Goal: Transaction & Acquisition: Purchase product/service

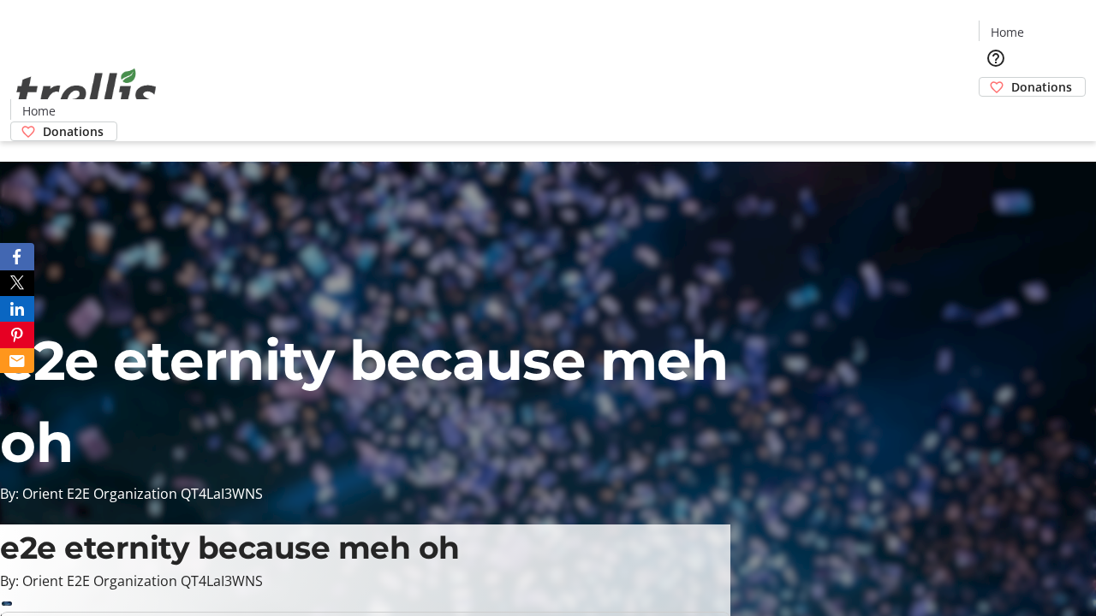
click at [1011, 78] on span "Donations" at bounding box center [1041, 87] width 61 height 18
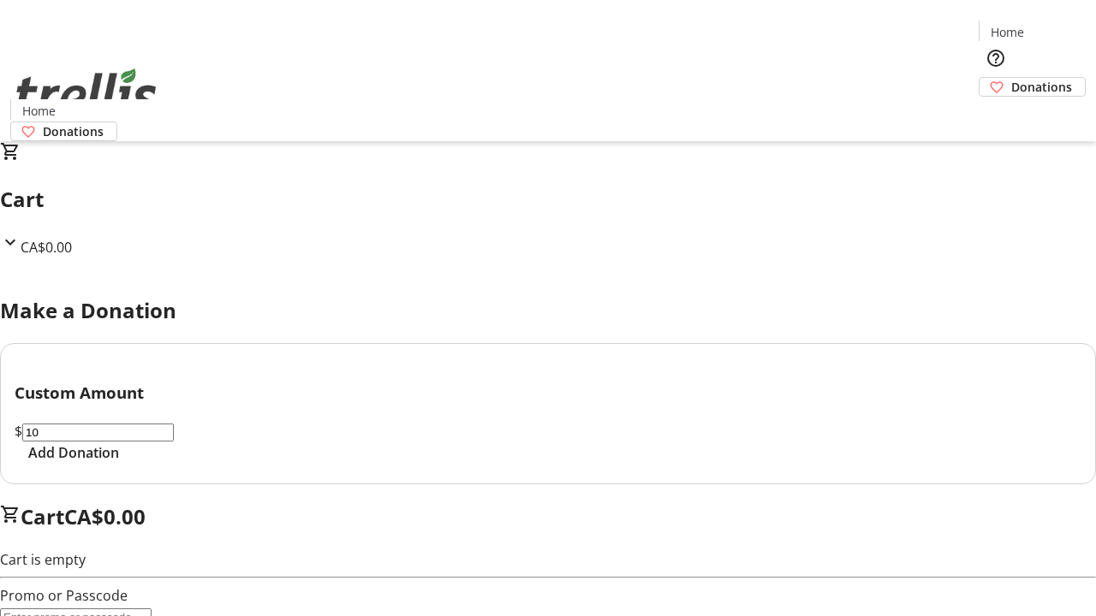
click at [119, 463] on span "Add Donation" at bounding box center [73, 453] width 91 height 21
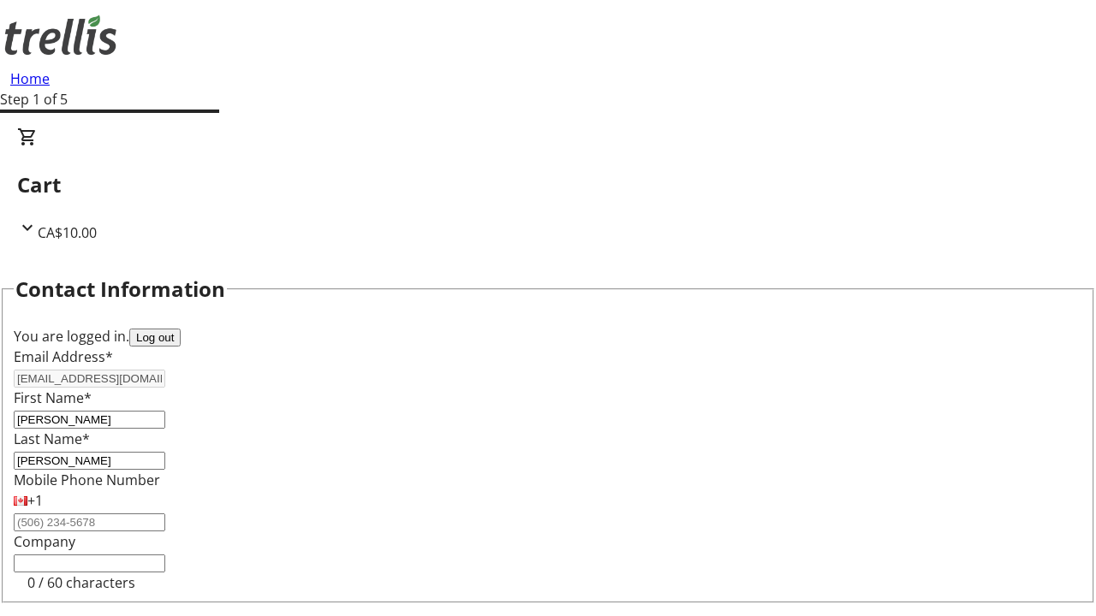
scroll to position [229, 0]
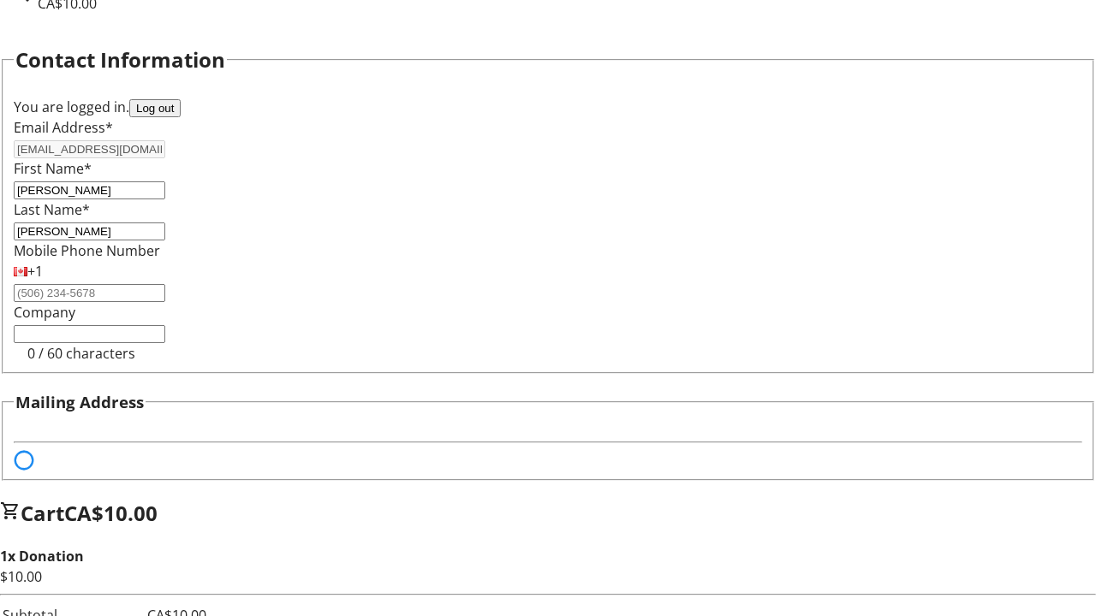
select select "BC"
select select "CA"
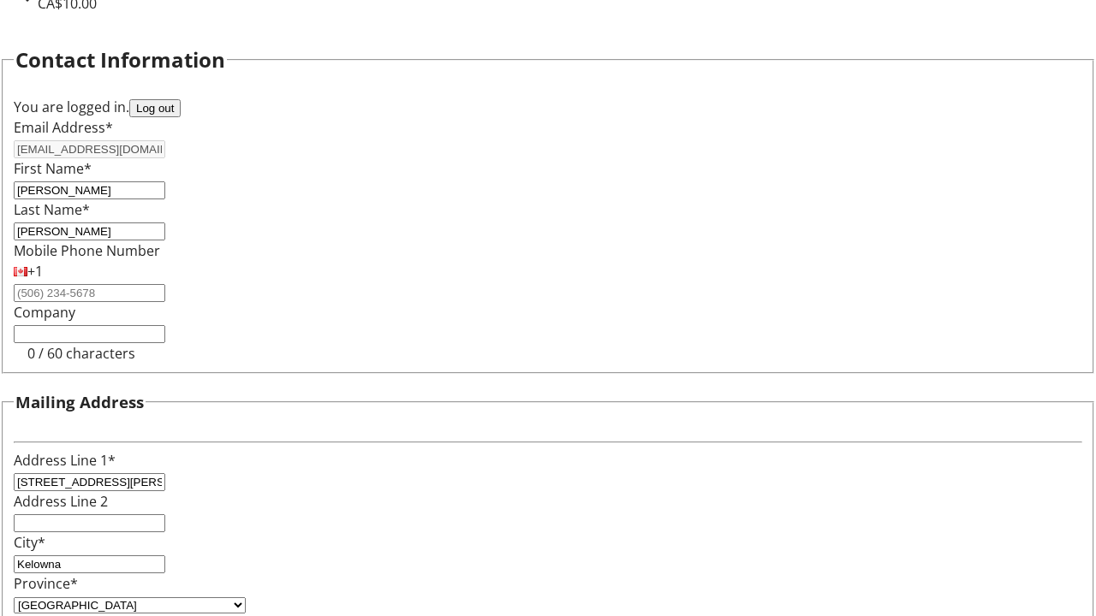
type input "V1Y 0C2"
